Goal: Use online tool/utility: Utilize a website feature to perform a specific function

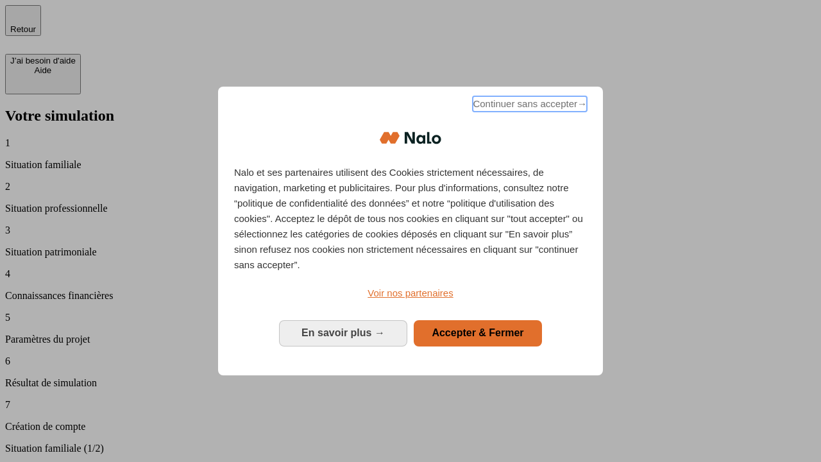
click at [528, 106] on span "Continuer sans accepter →" at bounding box center [529, 103] width 114 height 15
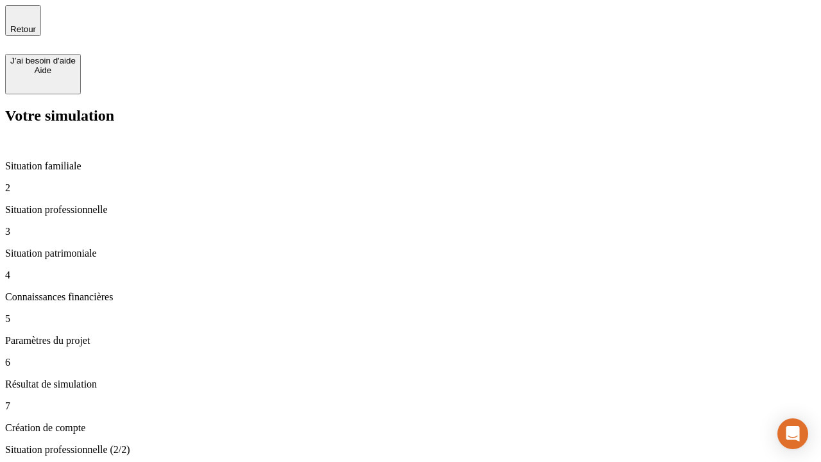
type input "70 000"
type input "1 000"
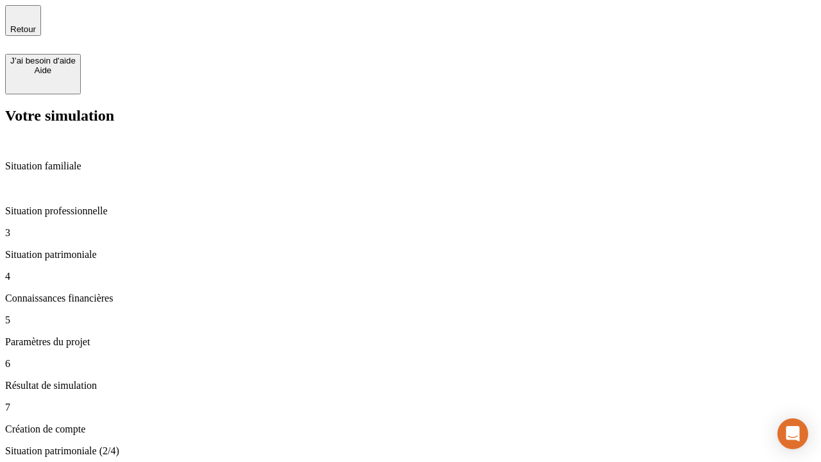
type input "800"
type input "6"
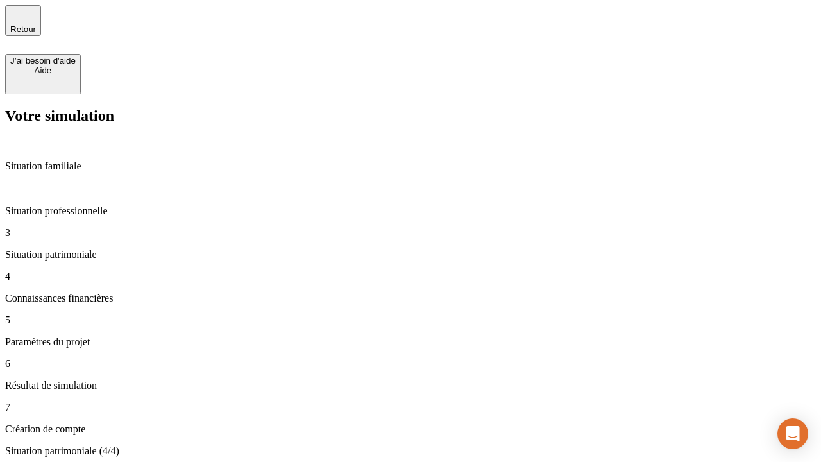
type input "400"
type input "3"
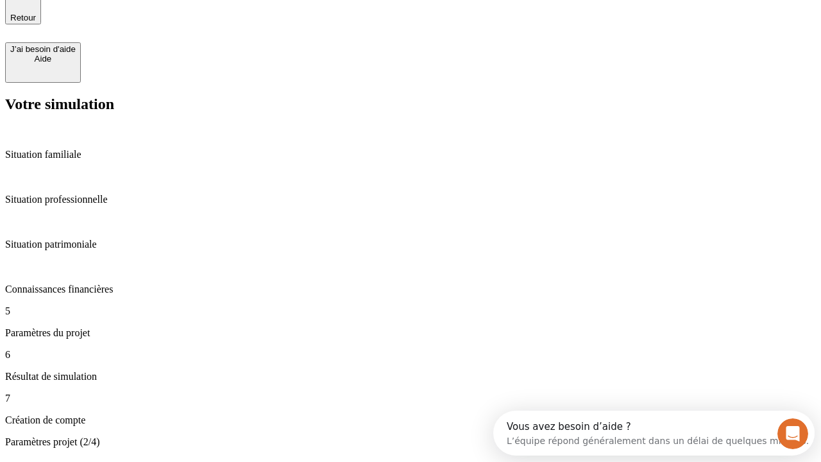
type input "35"
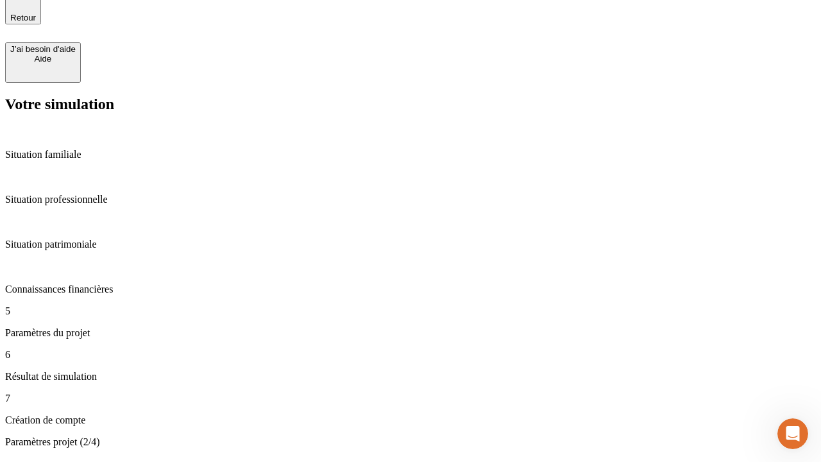
type input "500"
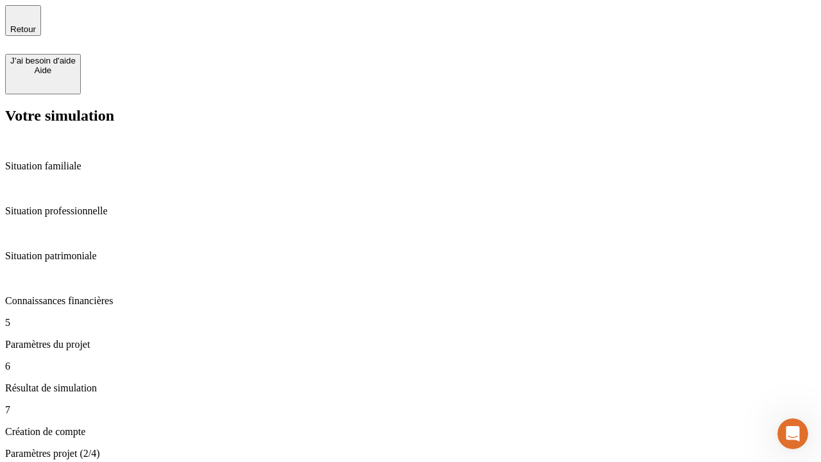
type input "640"
